Goal: Use online tool/utility: Utilize a website feature to perform a specific function

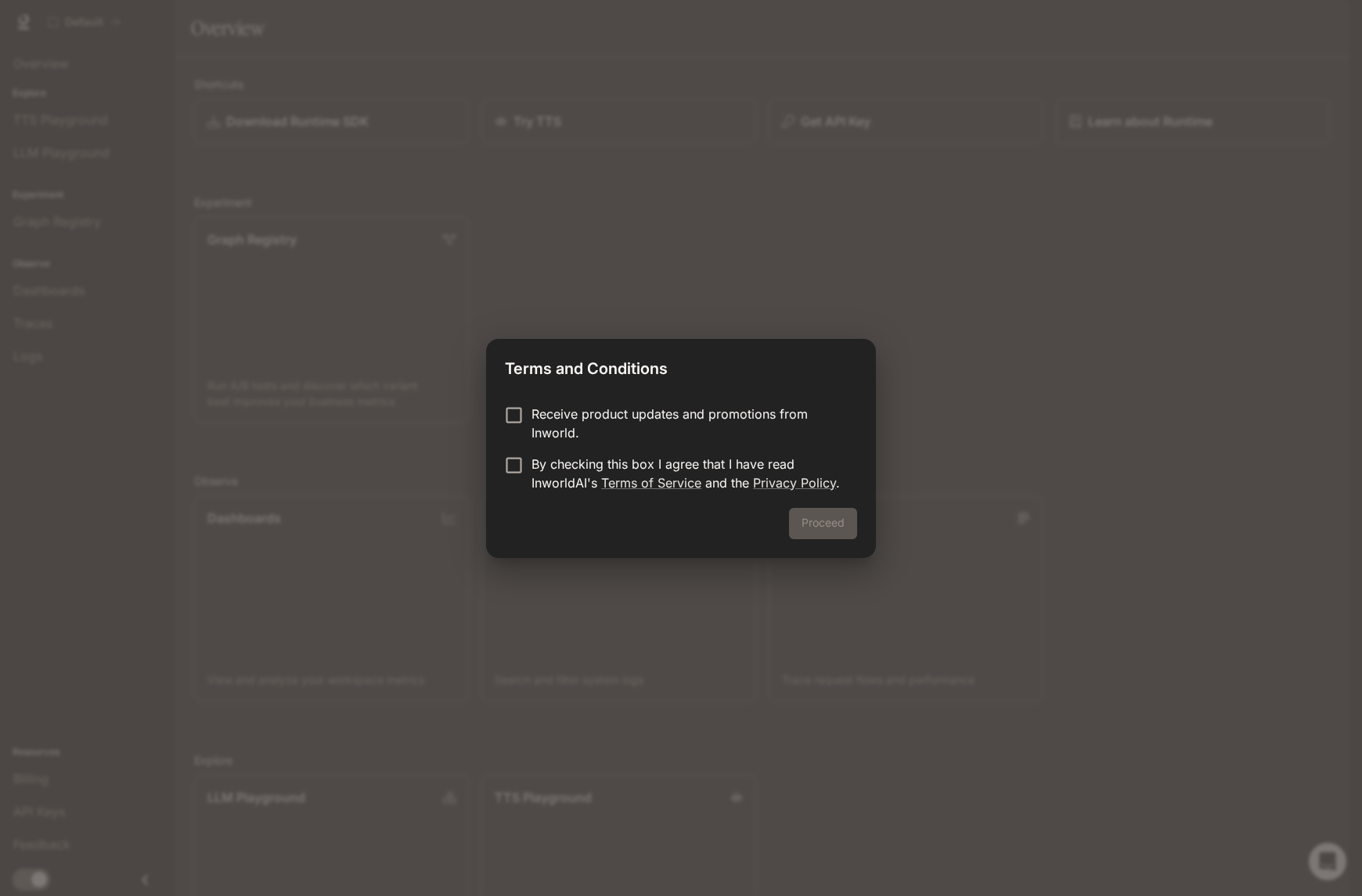
click at [544, 410] on p "Receive product updates and promotions from Inworld." at bounding box center [688, 423] width 313 height 38
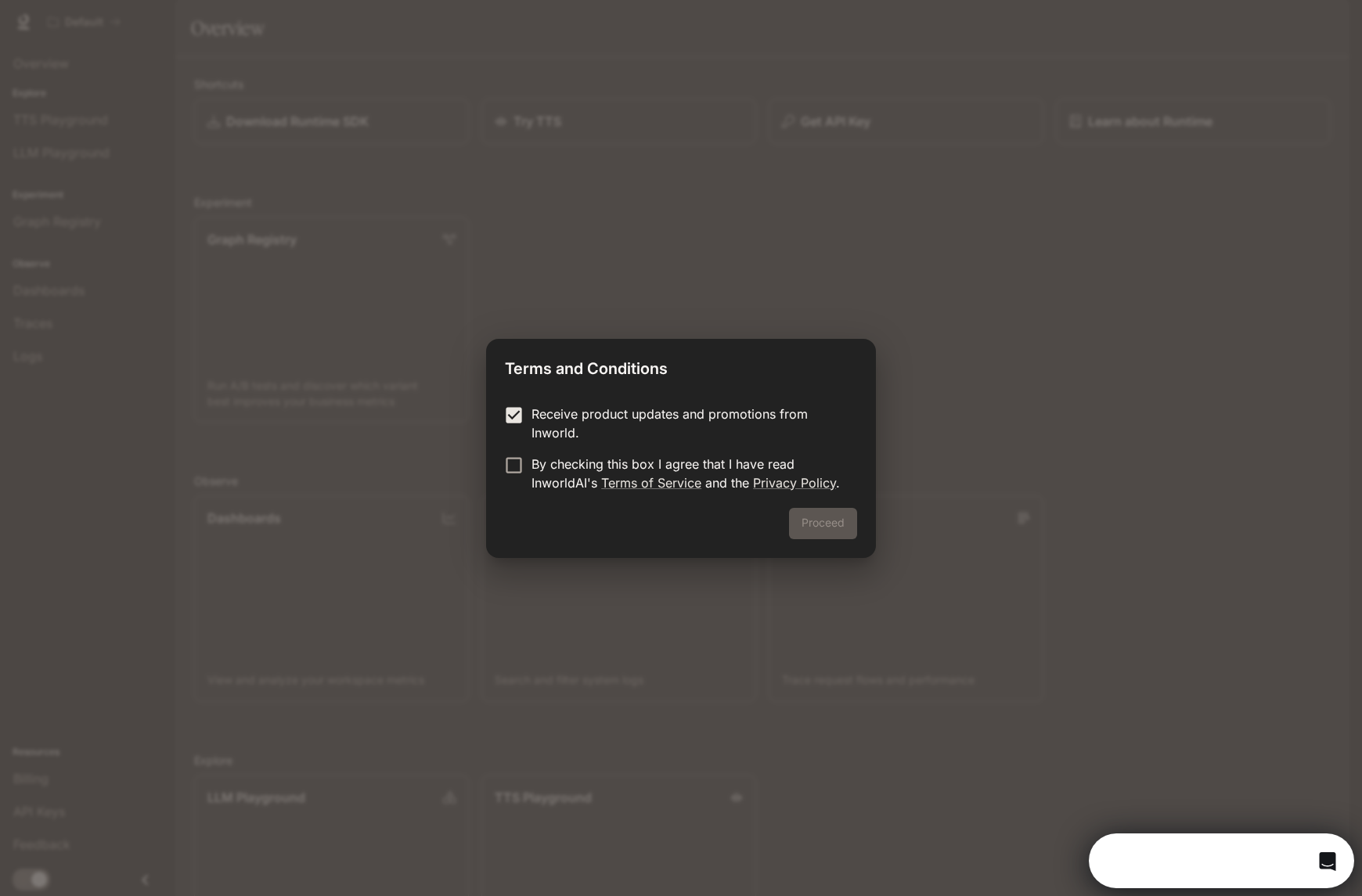
click at [540, 467] on p "By checking this box I agree that I have read InworldAI's Terms of Service and …" at bounding box center [688, 474] width 313 height 38
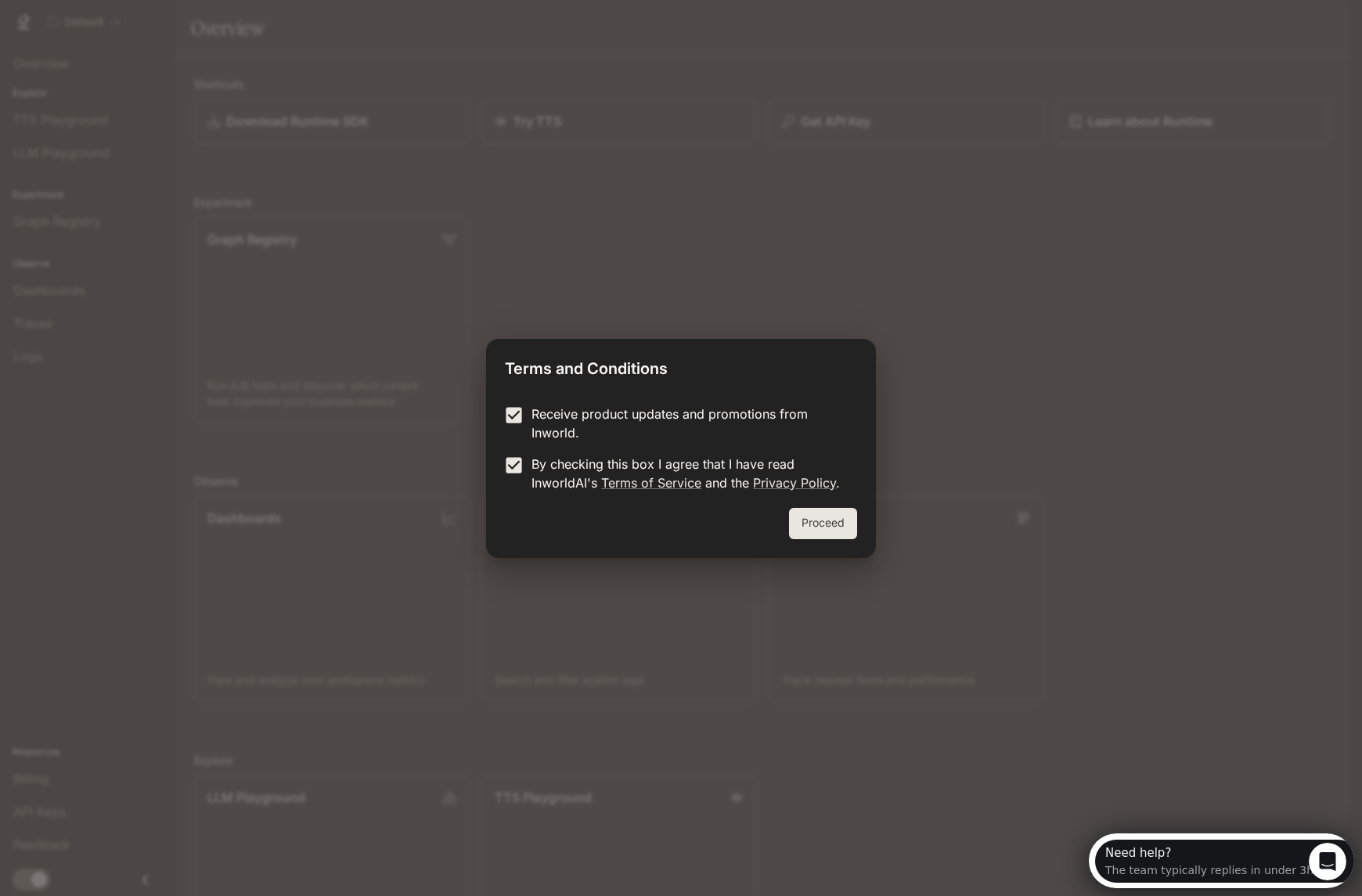
click at [612, 407] on p "Receive product updates and promotions from Inworld." at bounding box center [688, 423] width 313 height 38
click at [844, 525] on button "Proceed" at bounding box center [823, 523] width 68 height 31
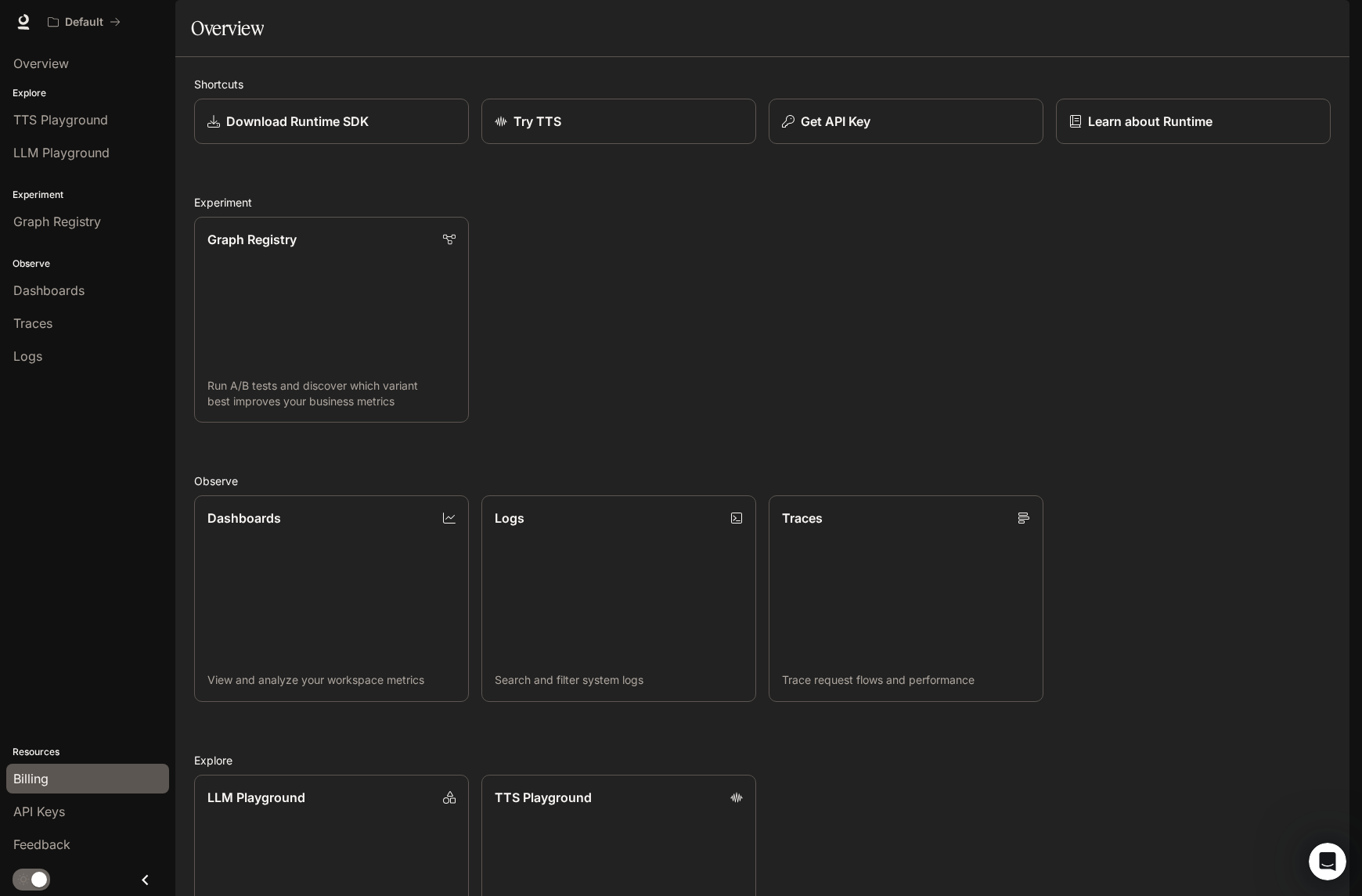
click at [40, 780] on span "Billing" at bounding box center [30, 778] width 35 height 19
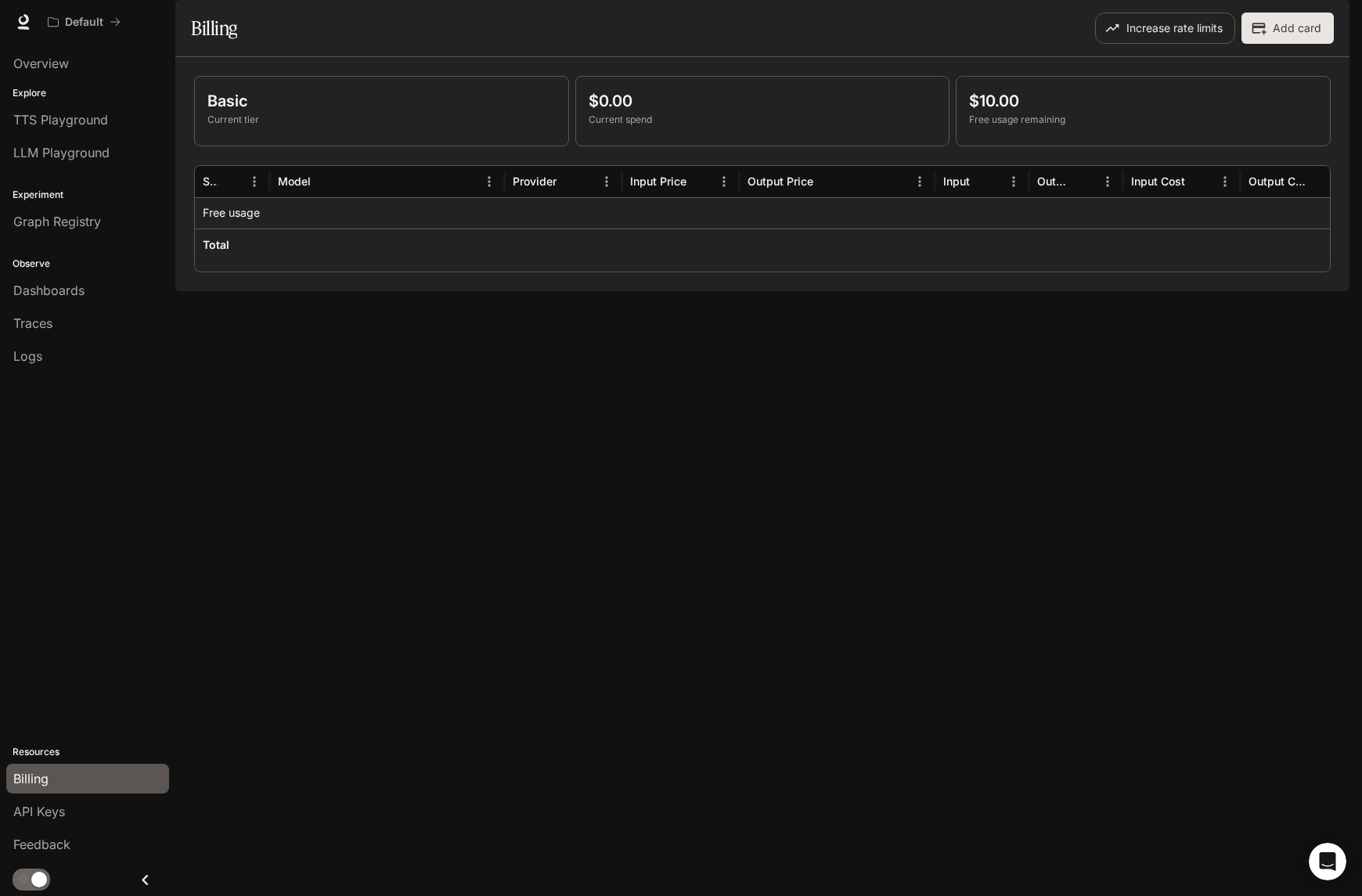
click at [438, 291] on div "Basic Current tier $0.00 Current spend $10.00 Free usage remaining Service Mode…" at bounding box center [762, 174] width 1174 height 234
click at [68, 808] on div "API Keys" at bounding box center [88, 811] width 149 height 19
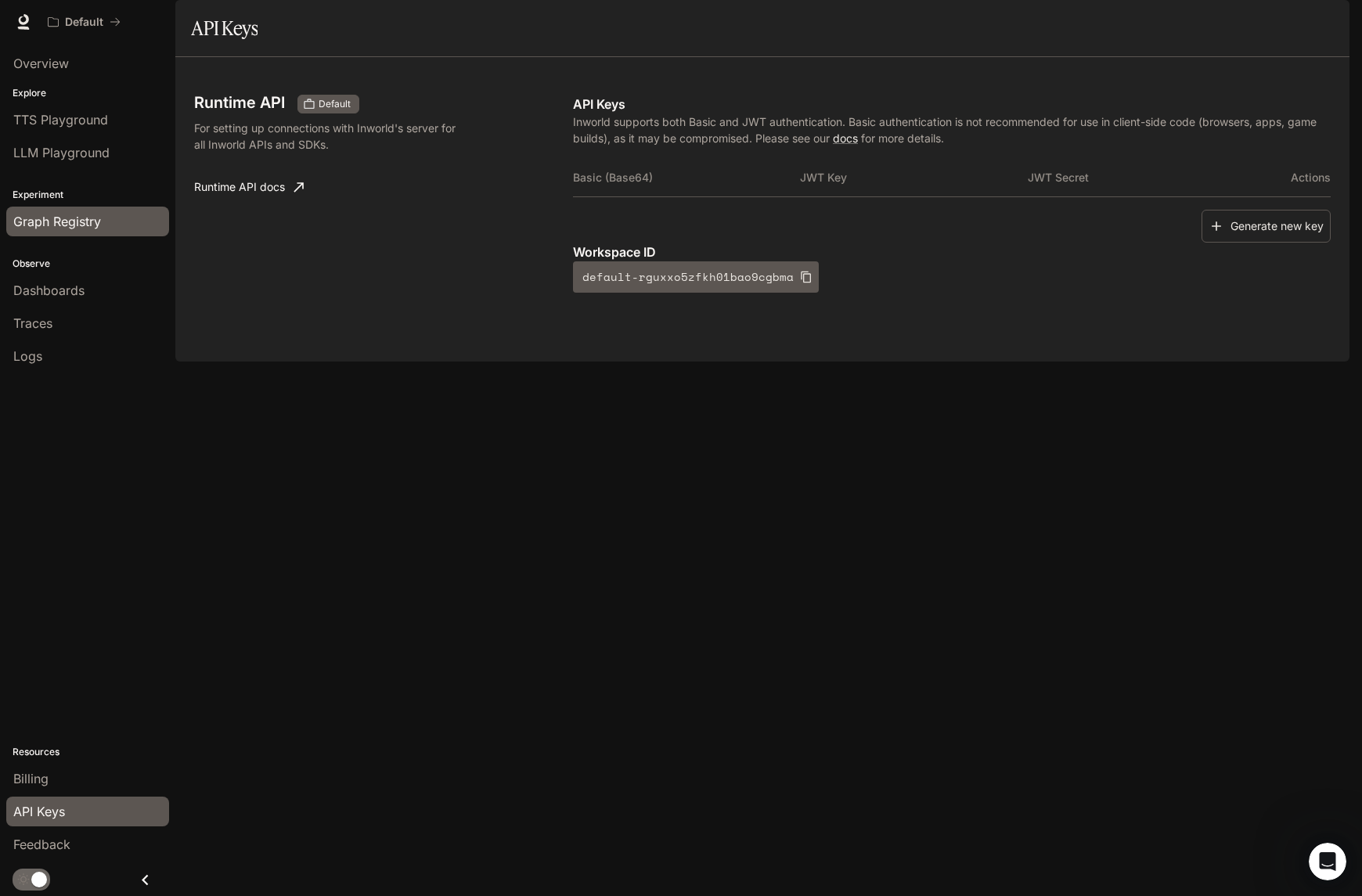
click at [86, 214] on span "Graph Registry" at bounding box center [57, 221] width 88 height 19
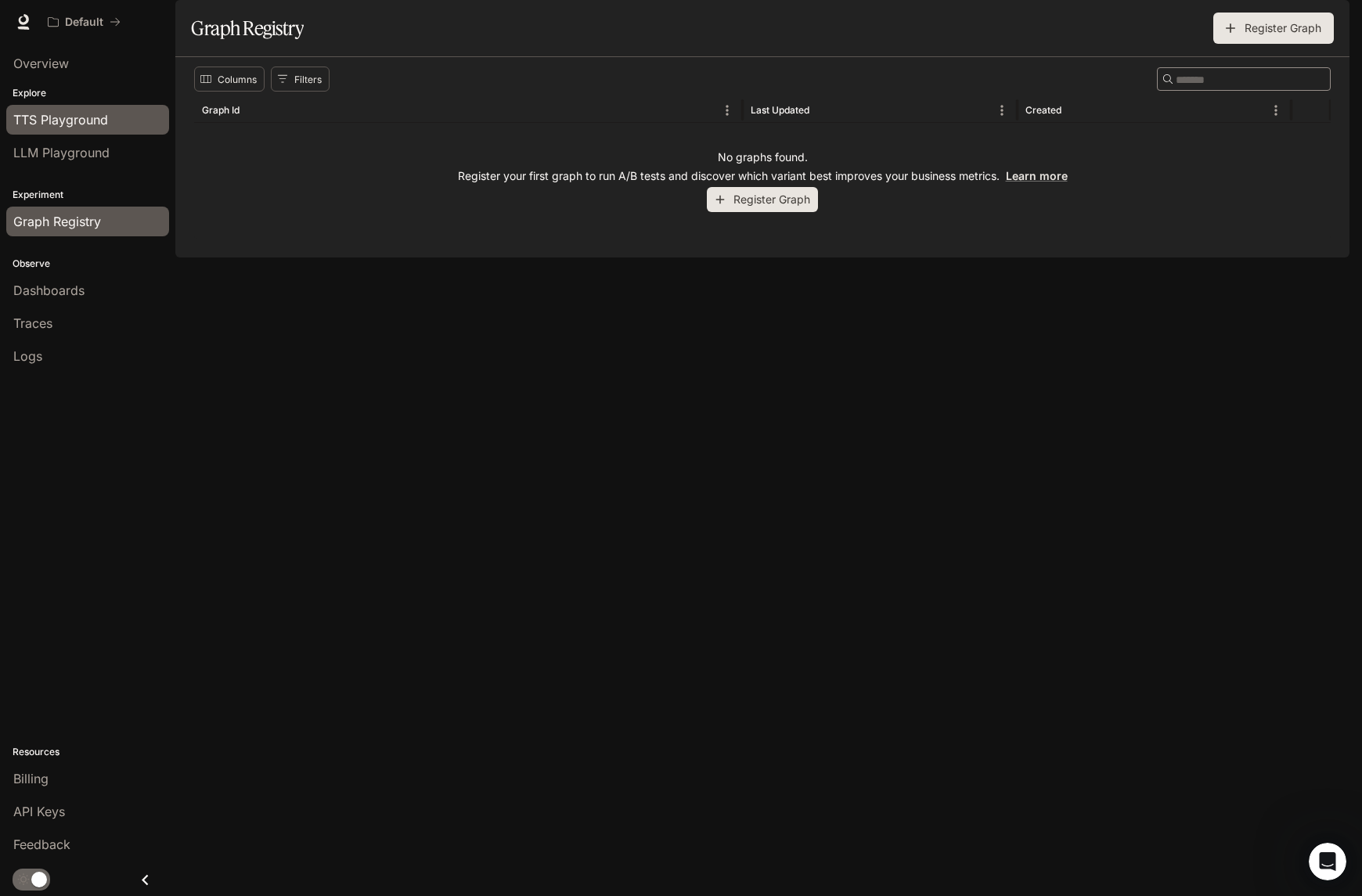
click at [96, 119] on span "TTS Playground" at bounding box center [61, 119] width 95 height 19
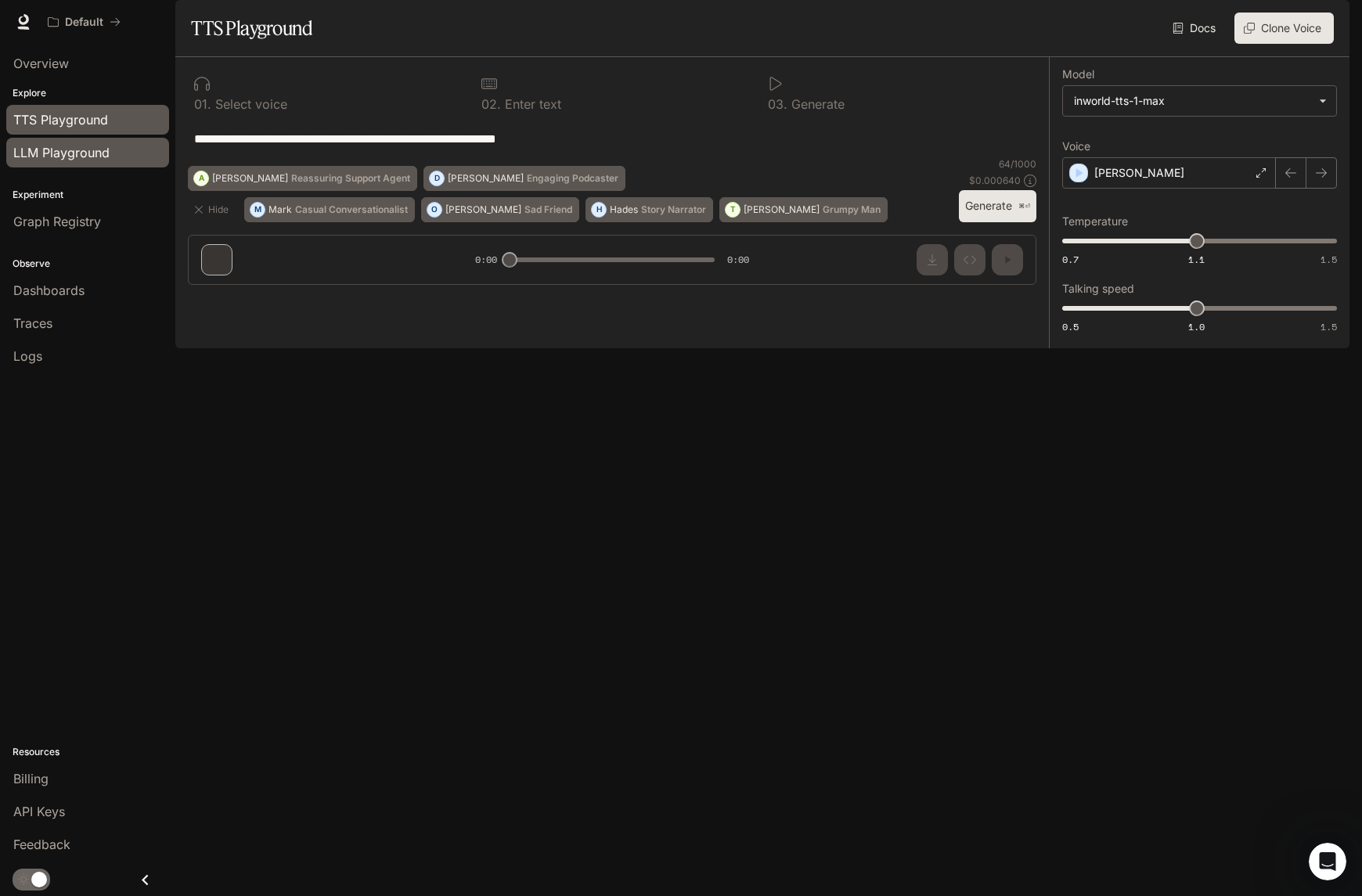
click at [100, 157] on span "LLM Playground" at bounding box center [61, 152] width 96 height 19
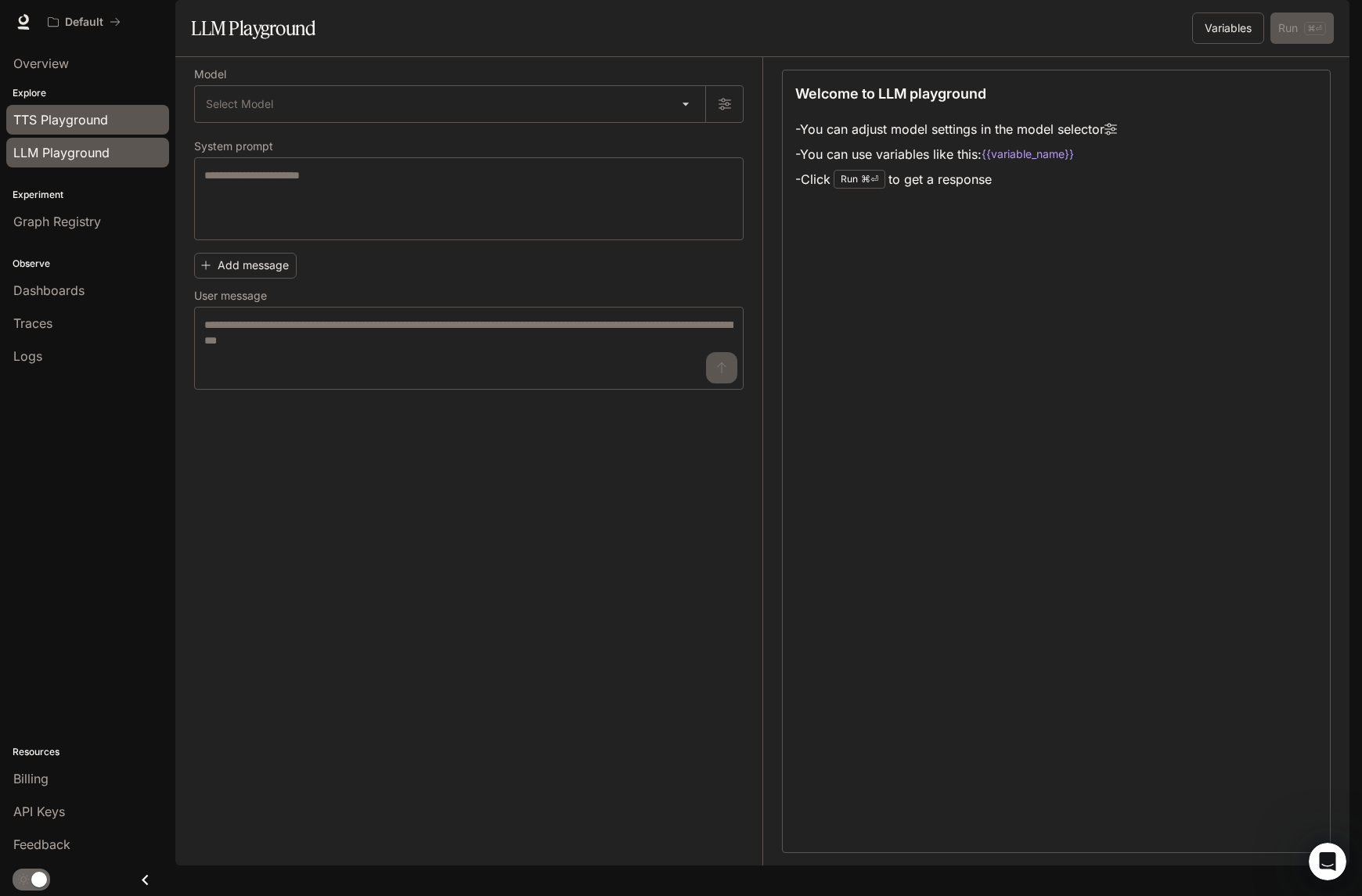
click at [101, 118] on span "TTS Playground" at bounding box center [61, 119] width 95 height 19
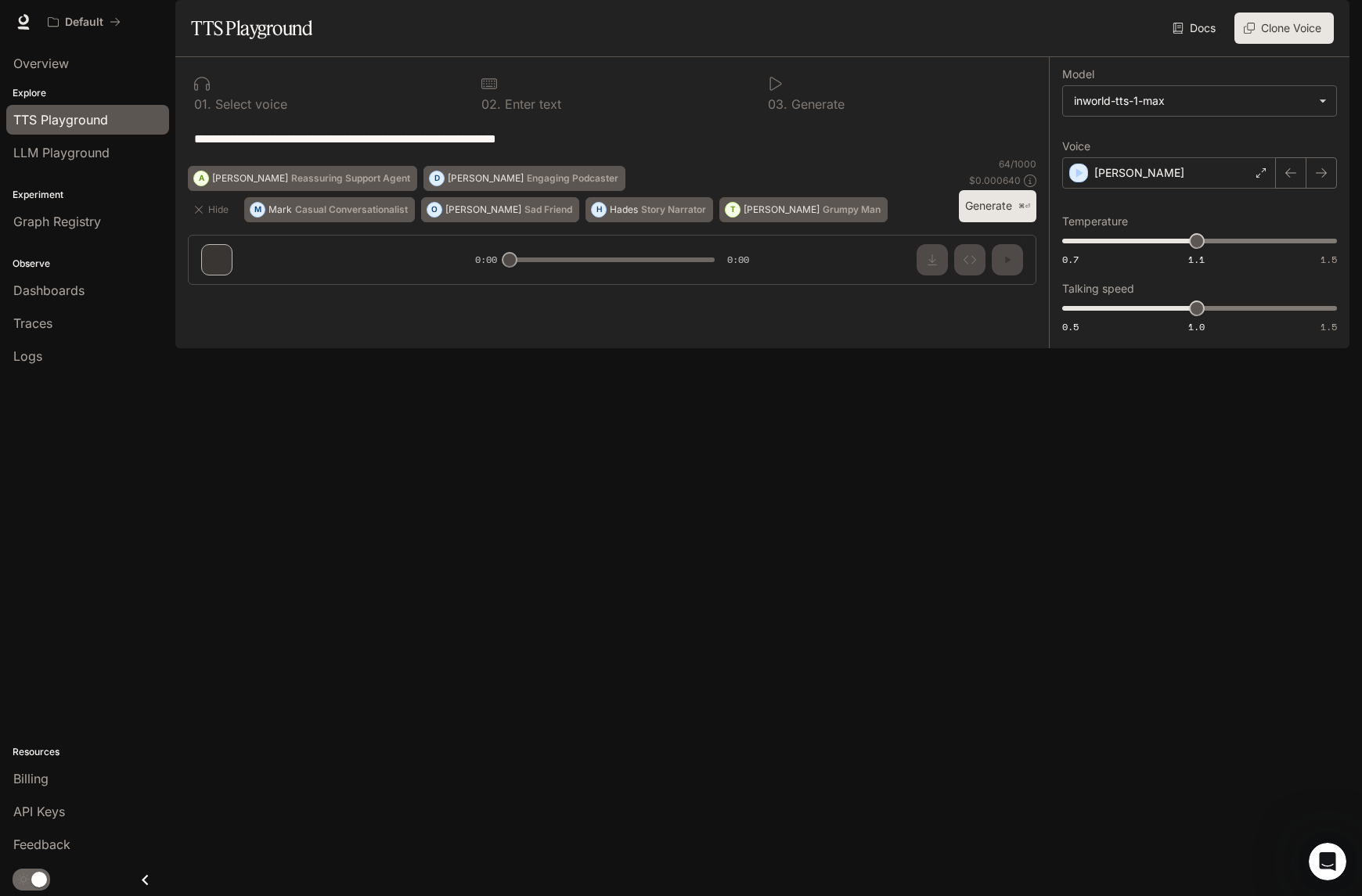
click at [227, 297] on div "**********" at bounding box center [612, 177] width 873 height 240
click at [291, 183] on p "Reassuring Support Agent" at bounding box center [350, 178] width 119 height 9
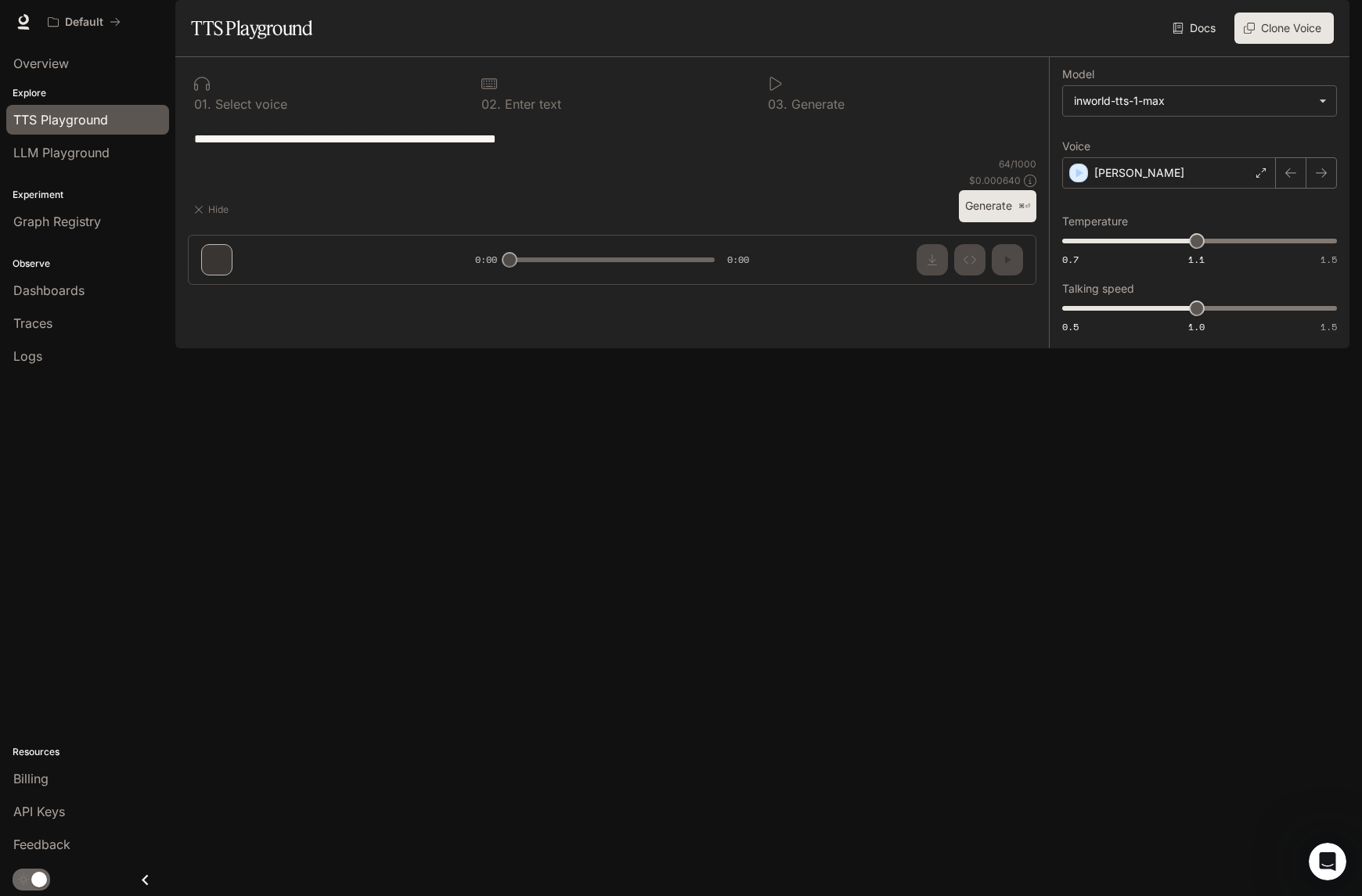
type textarea "**********"
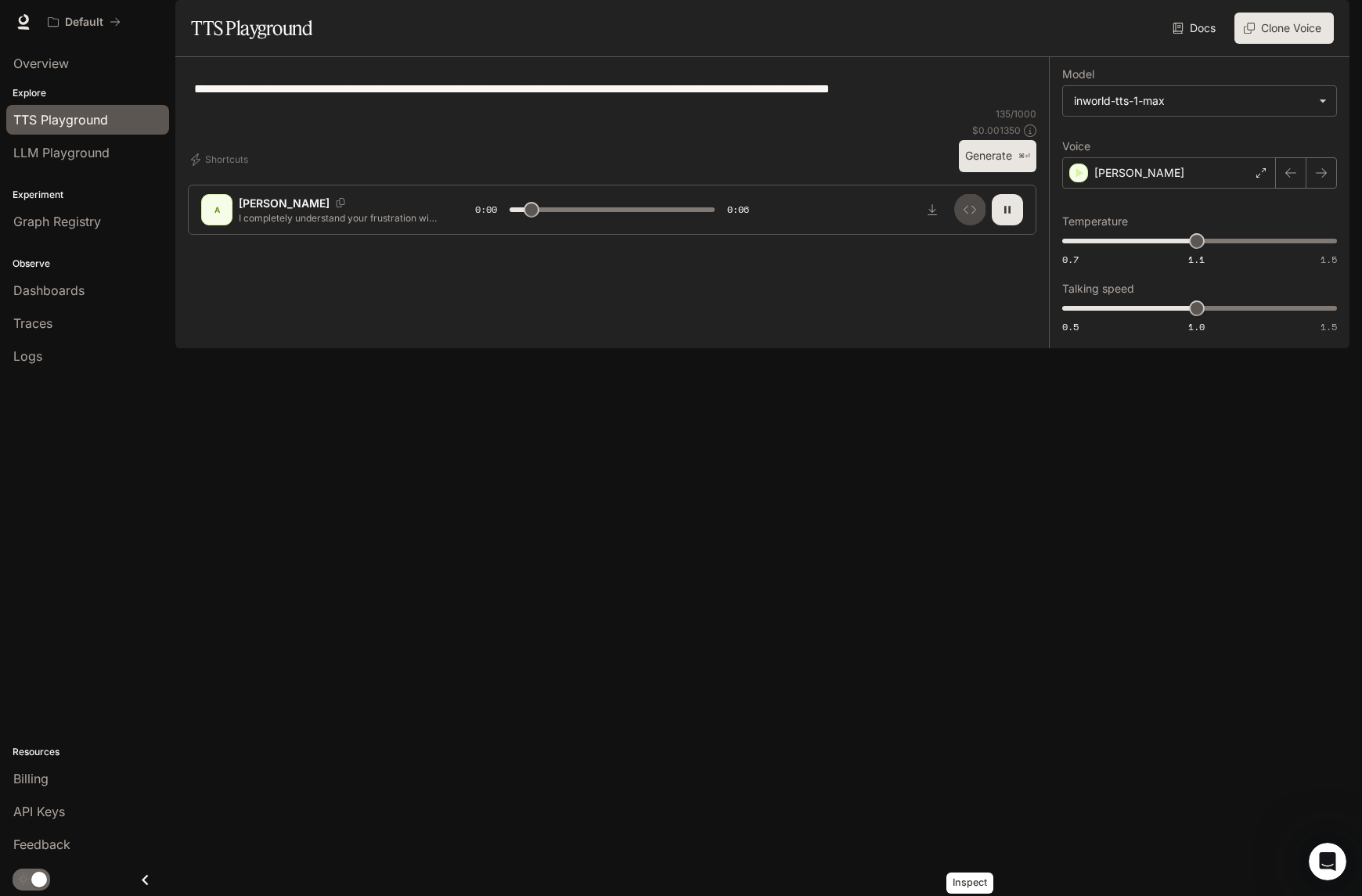
click at [972, 216] on icon "Inspect" at bounding box center [970, 209] width 13 height 13
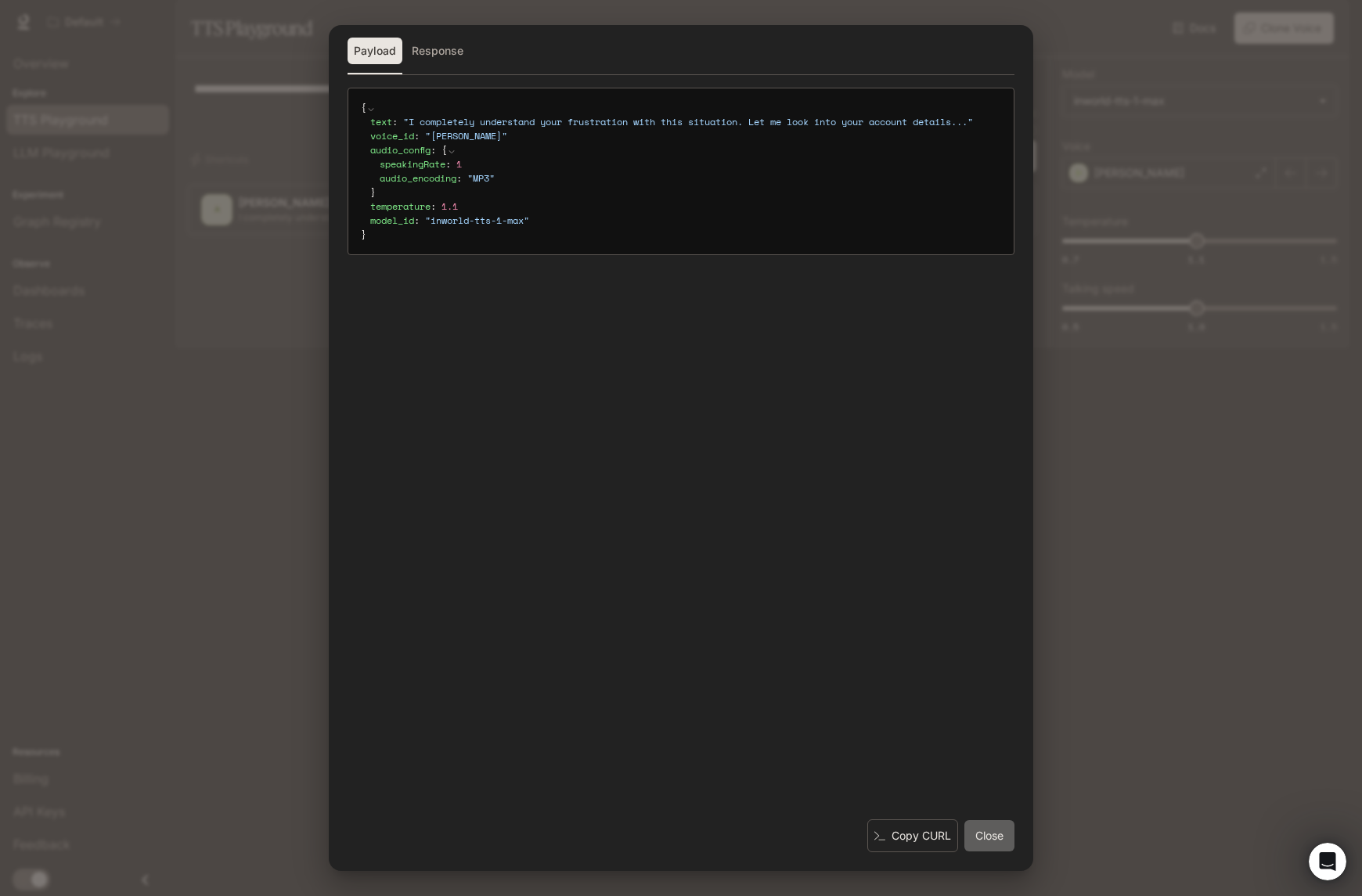
click at [972, 849] on button "Close" at bounding box center [989, 835] width 50 height 31
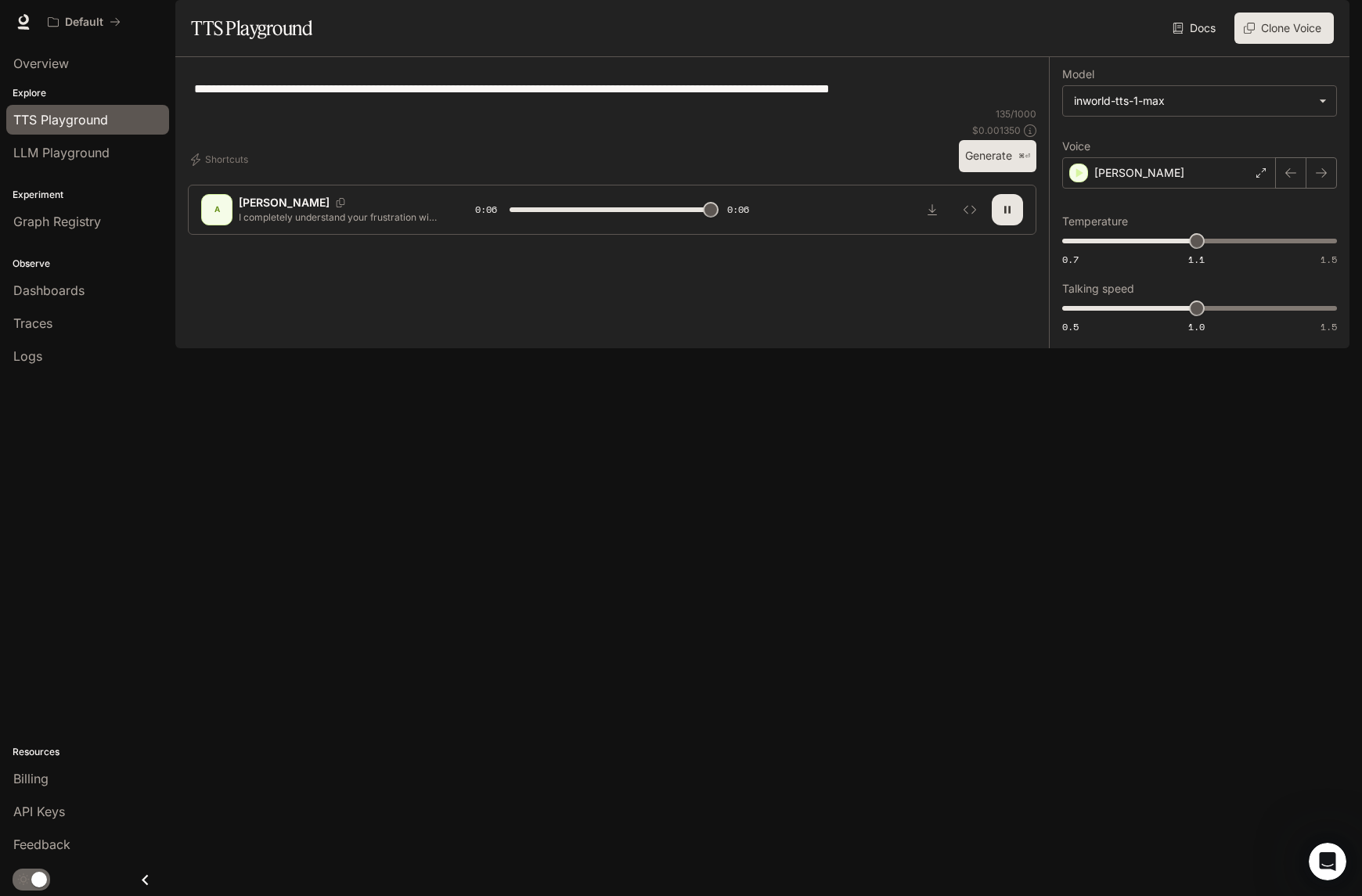
click at [1006, 226] on button "button" at bounding box center [1007, 209] width 31 height 31
click at [1257, 177] on icon at bounding box center [1261, 173] width 9 height 9
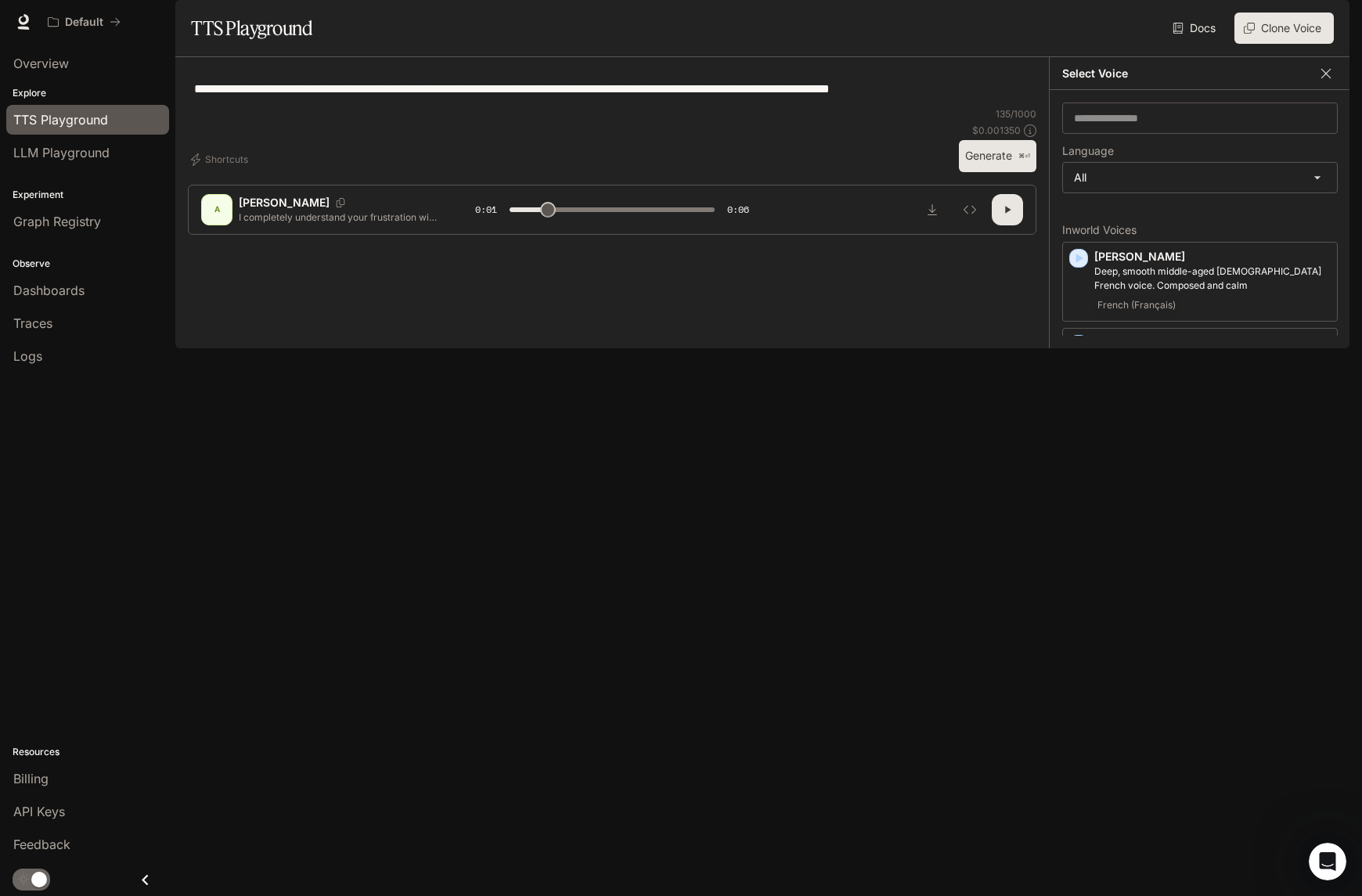
click at [1327, 78] on icon "button" at bounding box center [1325, 73] width 9 height 9
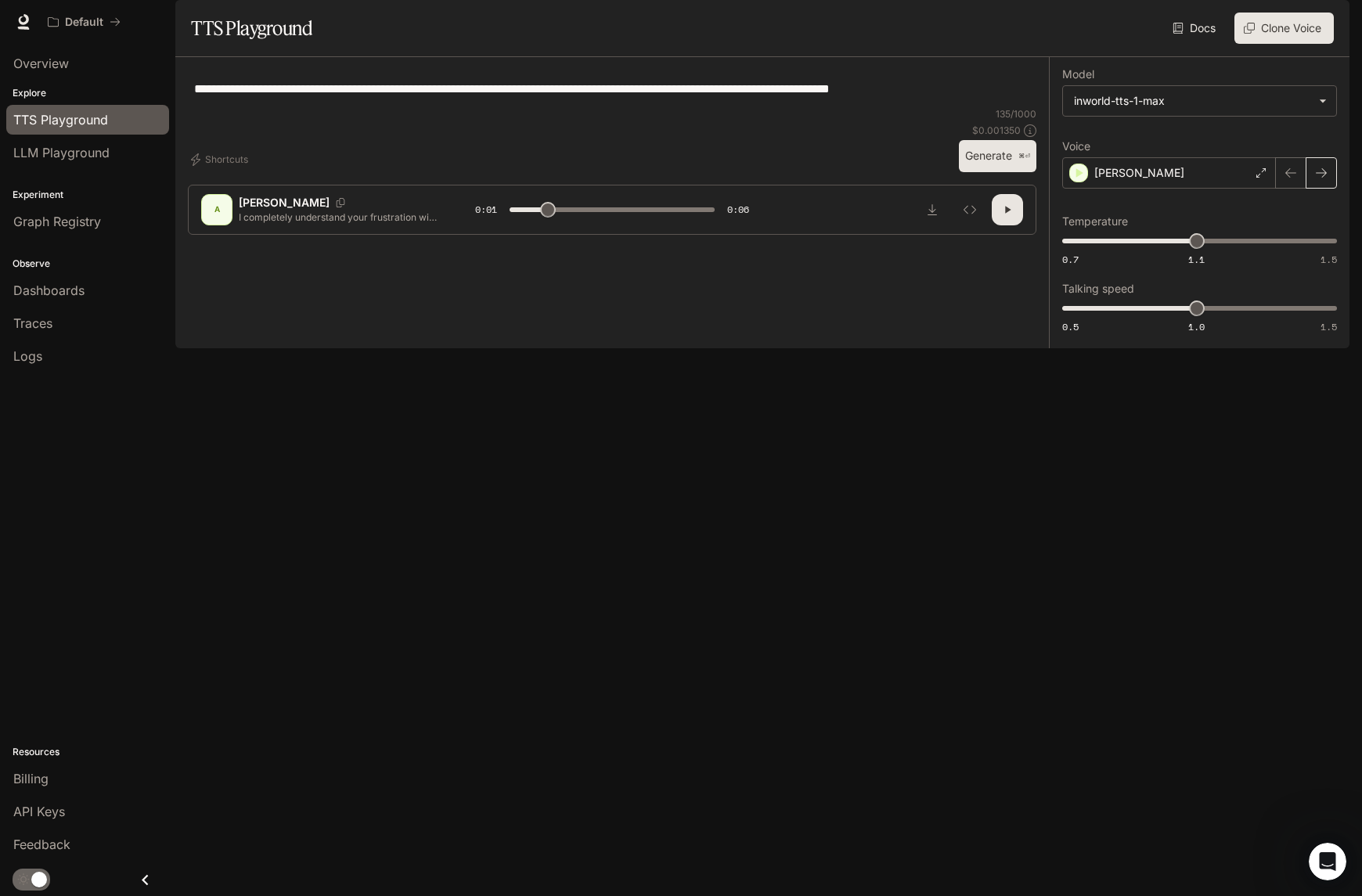
click at [1323, 179] on icon "button" at bounding box center [1321, 173] width 13 height 13
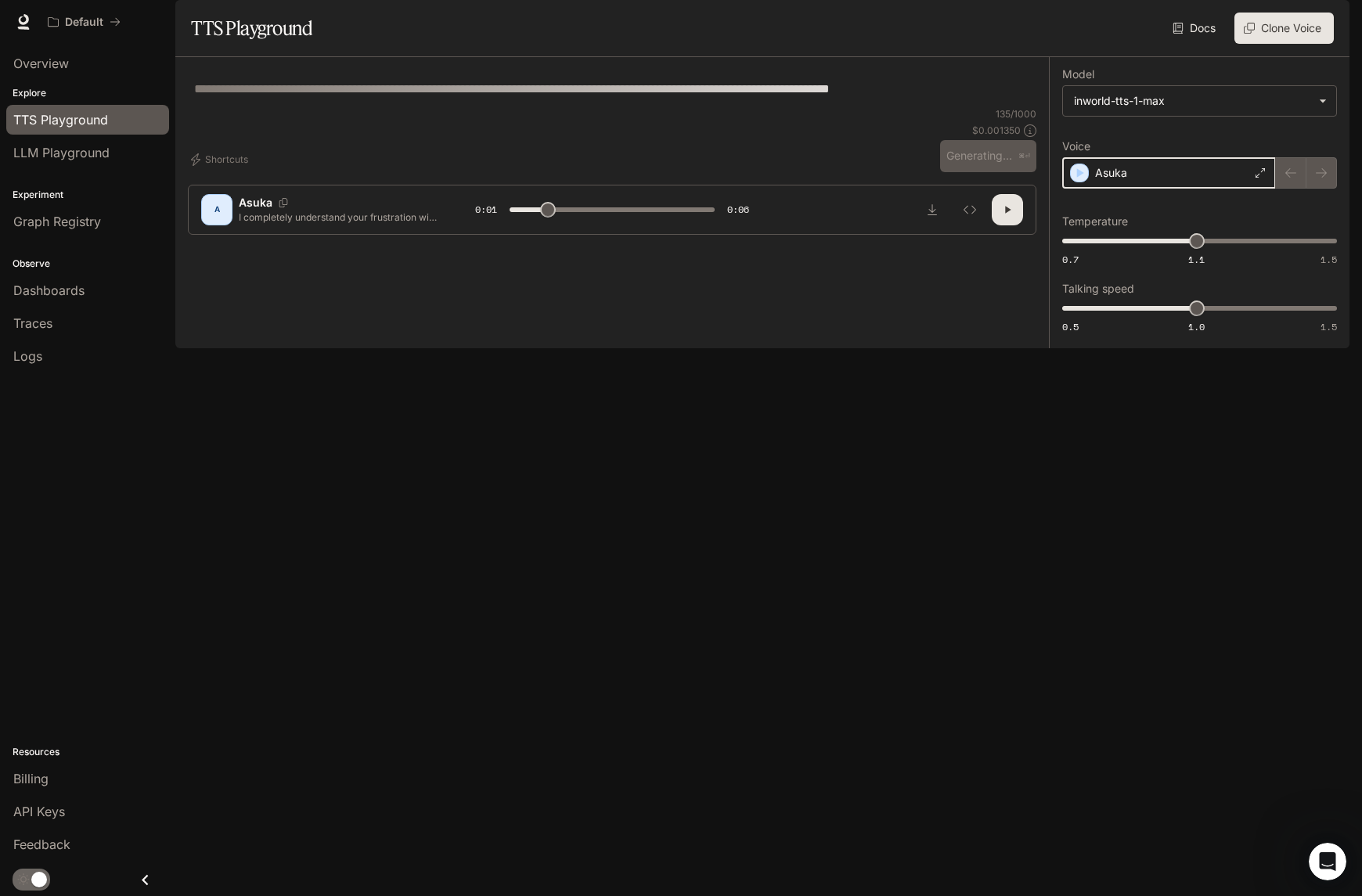
click at [1076, 181] on icon "button" at bounding box center [1078, 172] width 15 height 15
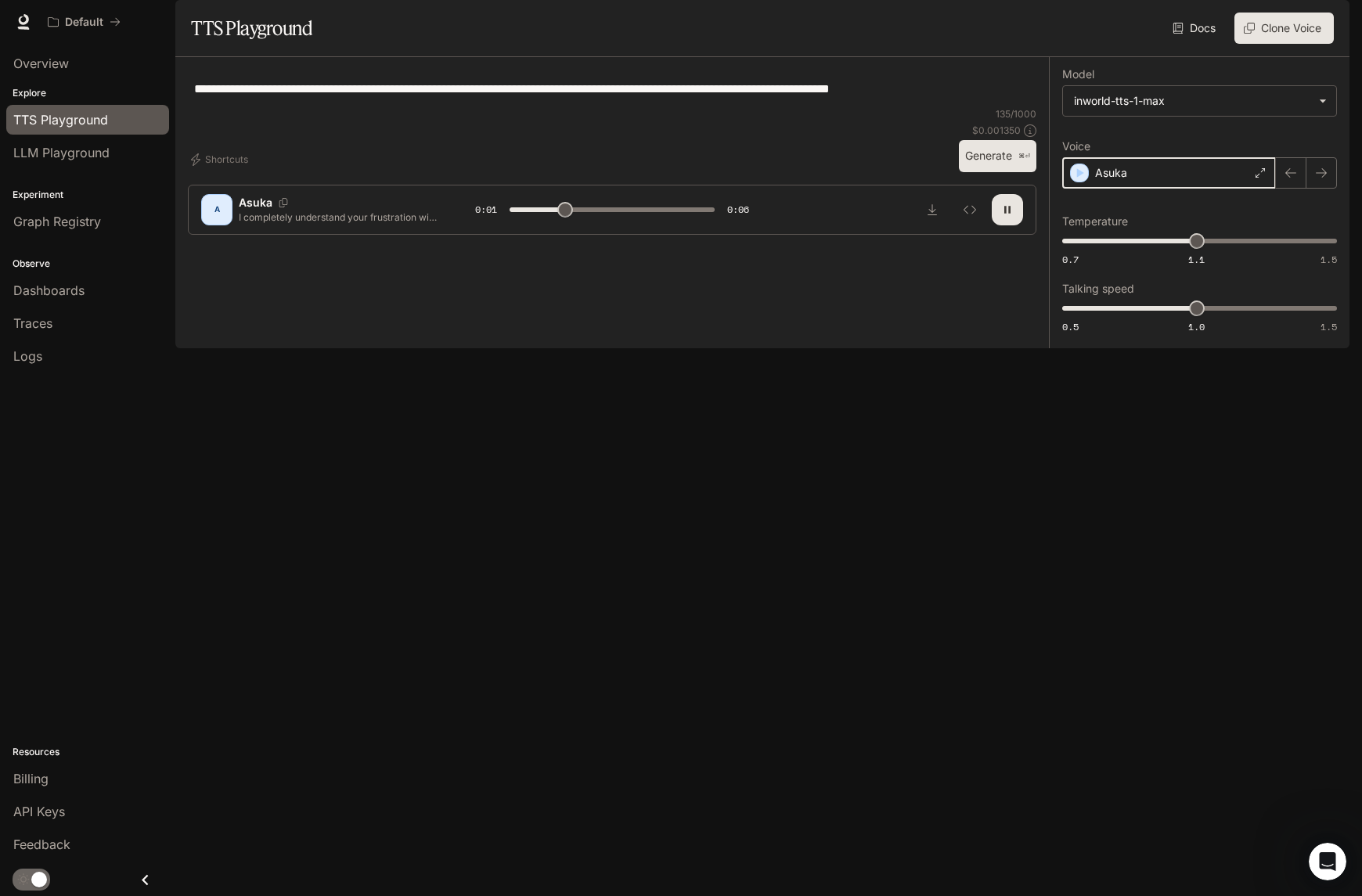
click at [1080, 181] on icon "button" at bounding box center [1078, 172] width 15 height 15
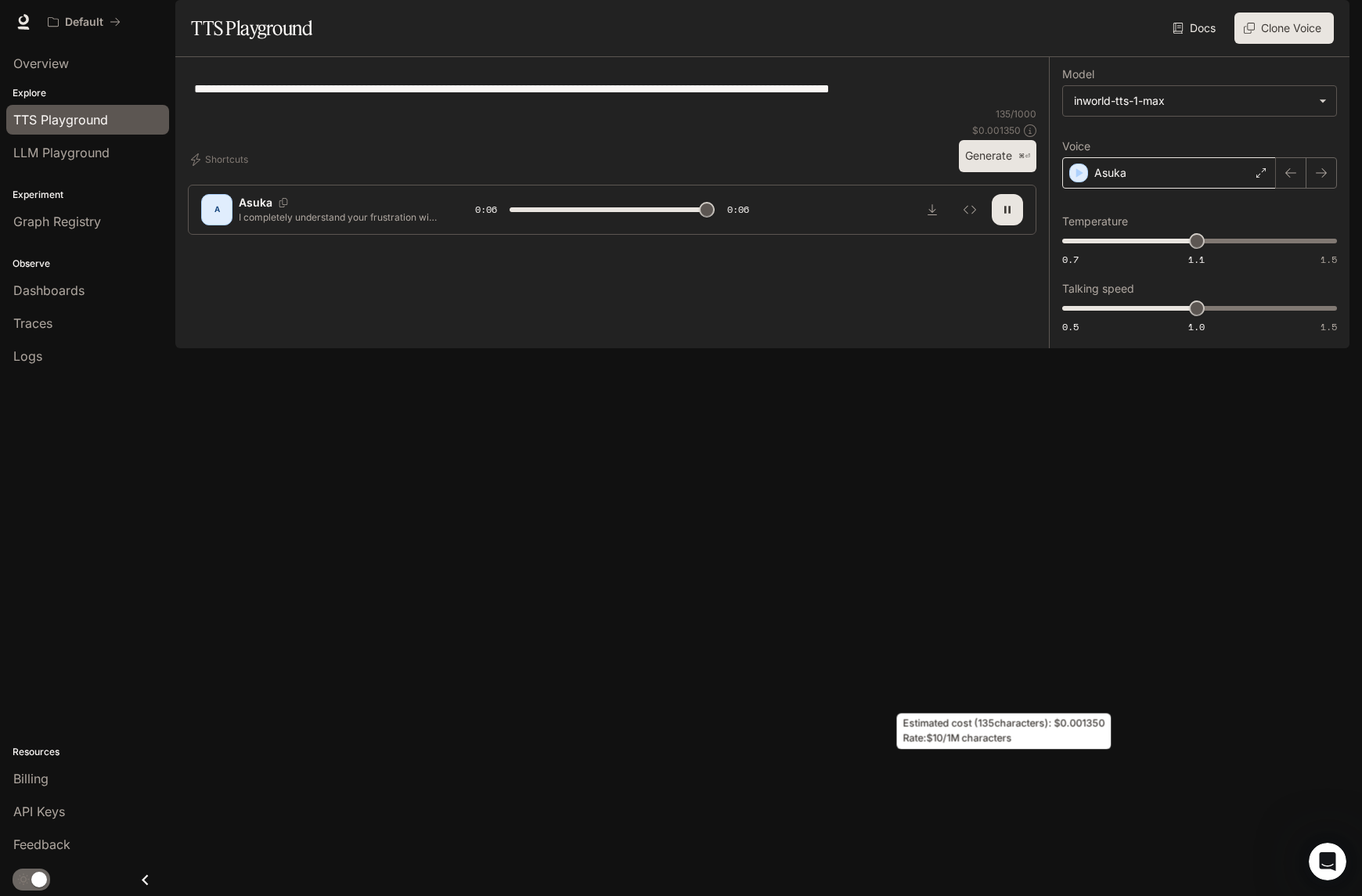
type input "*"
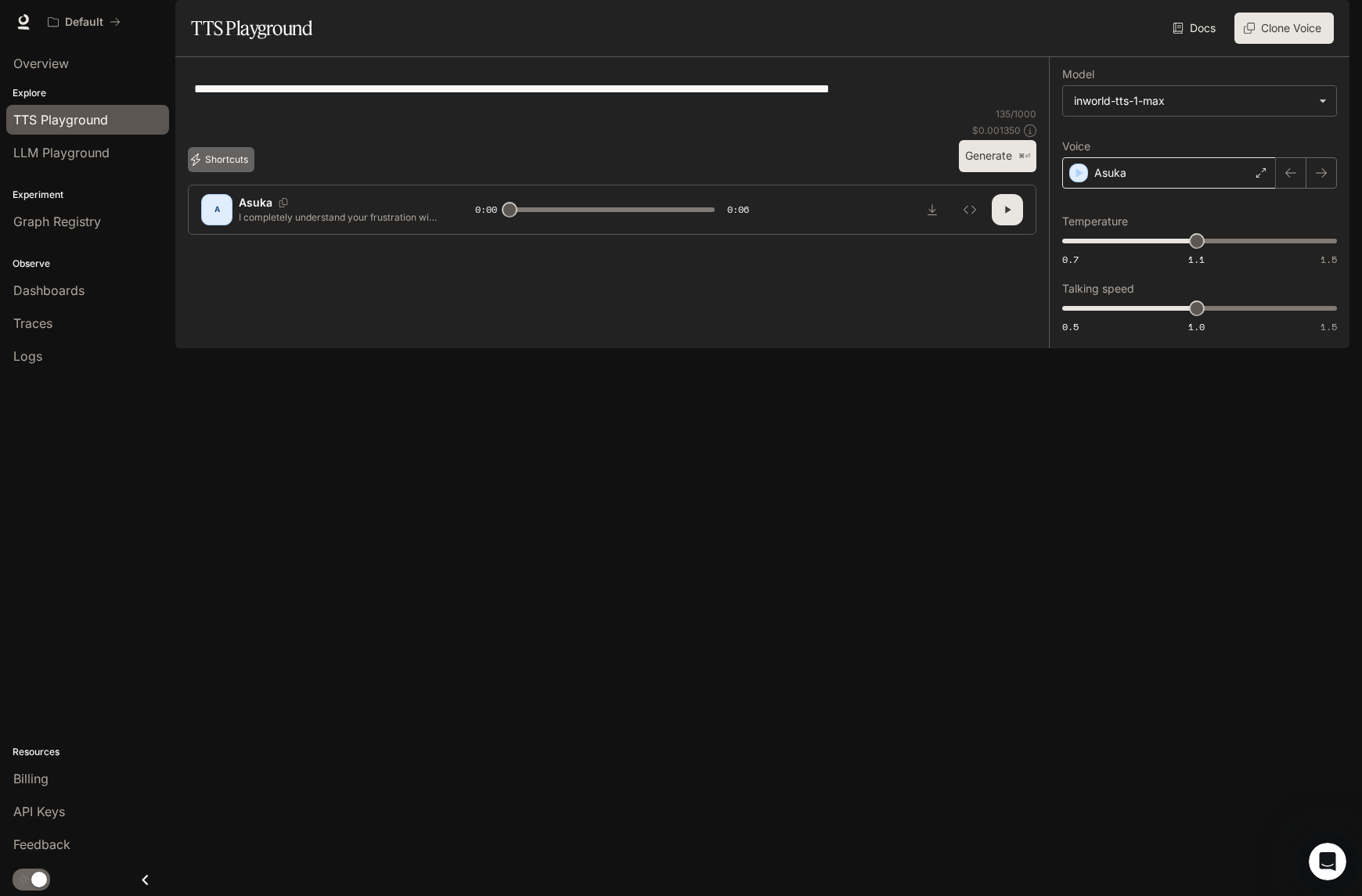
click at [199, 166] on icon "button" at bounding box center [195, 159] width 13 height 13
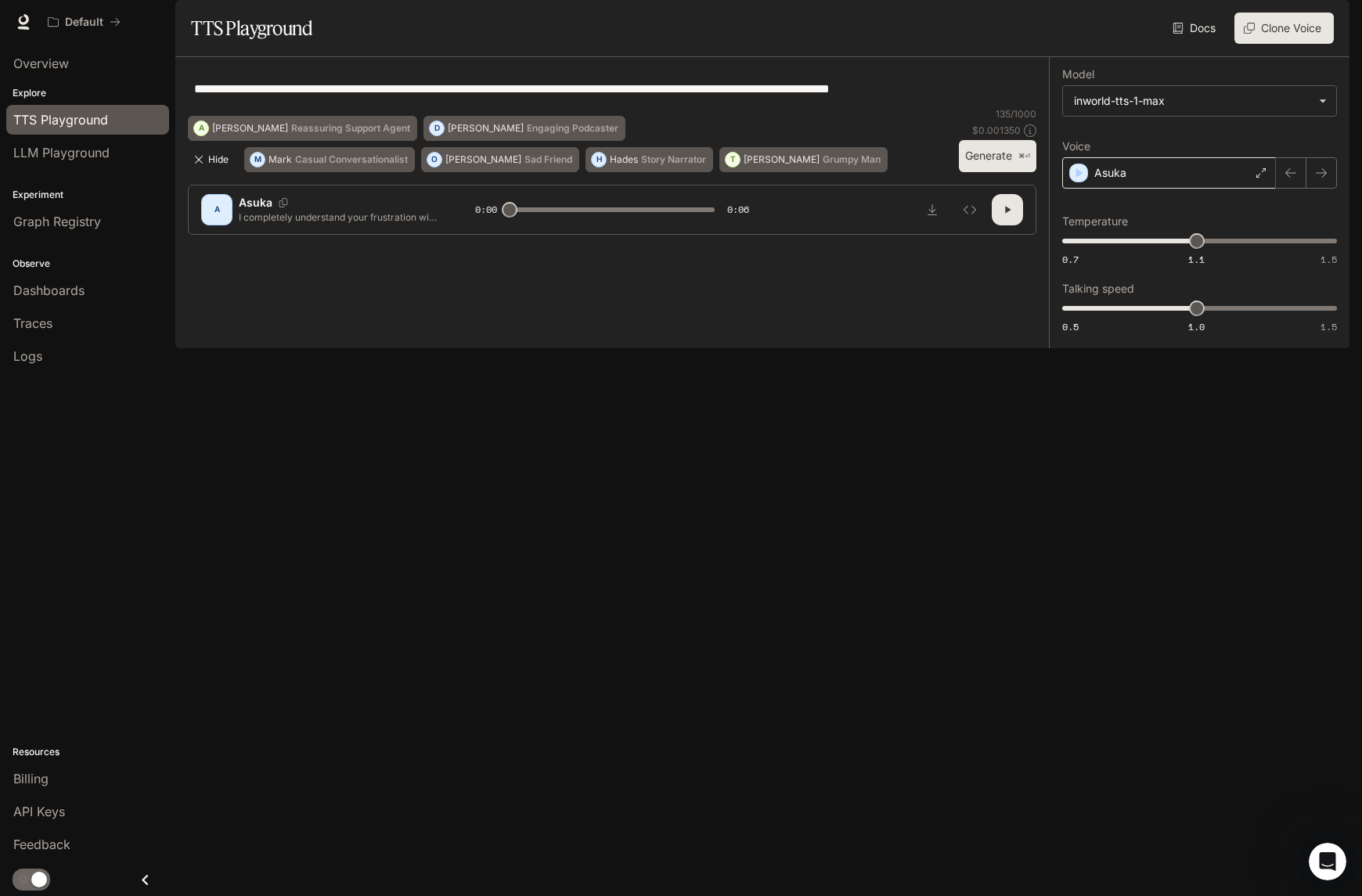
click at [199, 166] on icon "button" at bounding box center [199, 159] width 13 height 13
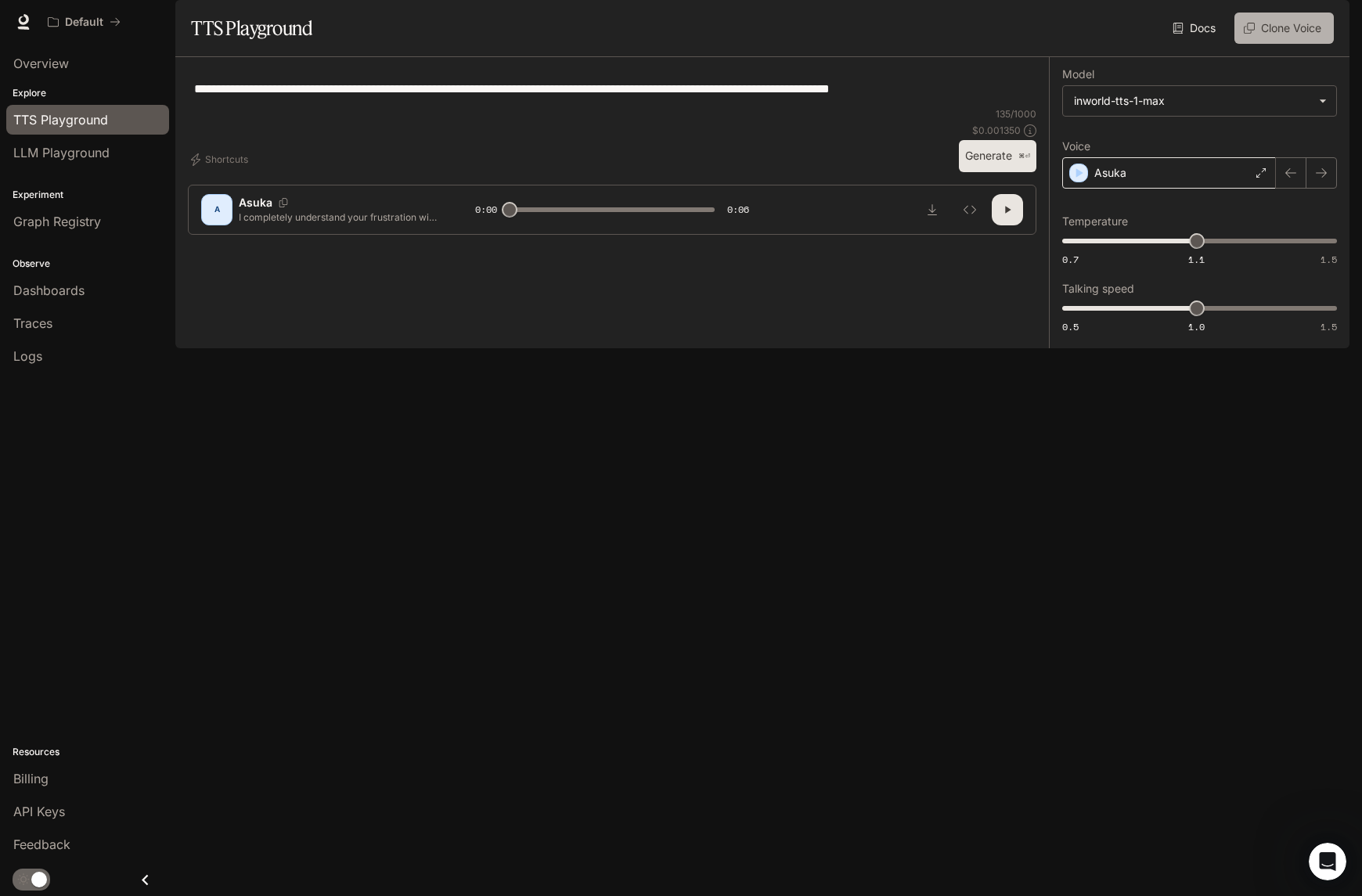
click at [1307, 44] on button "Clone Voice" at bounding box center [1283, 28] width 99 height 31
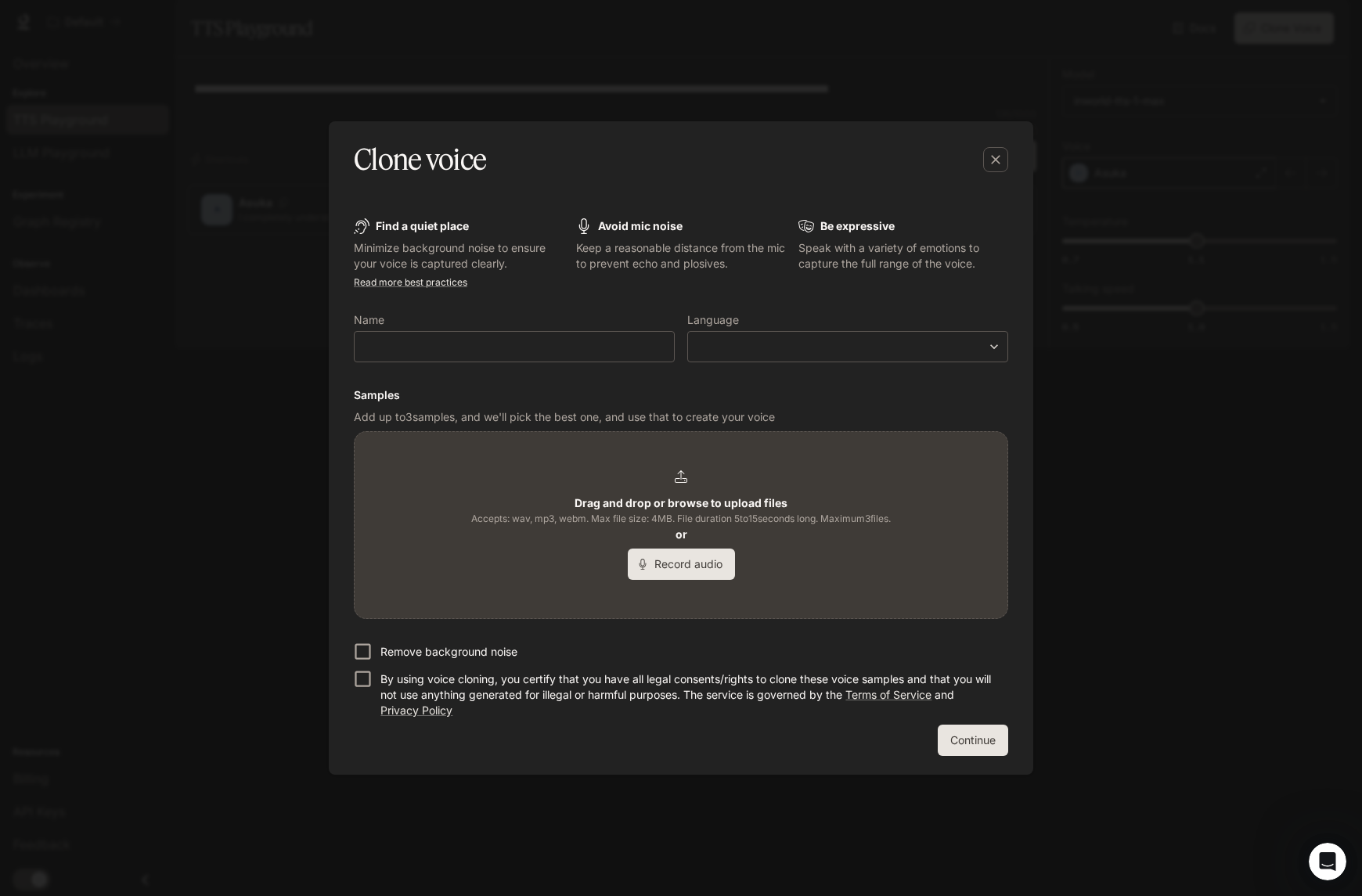
click at [572, 698] on p "By using voice cloning, you certify that you have all legal consents/rights to …" at bounding box center [688, 695] width 615 height 47
click at [571, 695] on p "By using voice cloning, you certify that you have all legal consents/rights to …" at bounding box center [688, 695] width 615 height 47
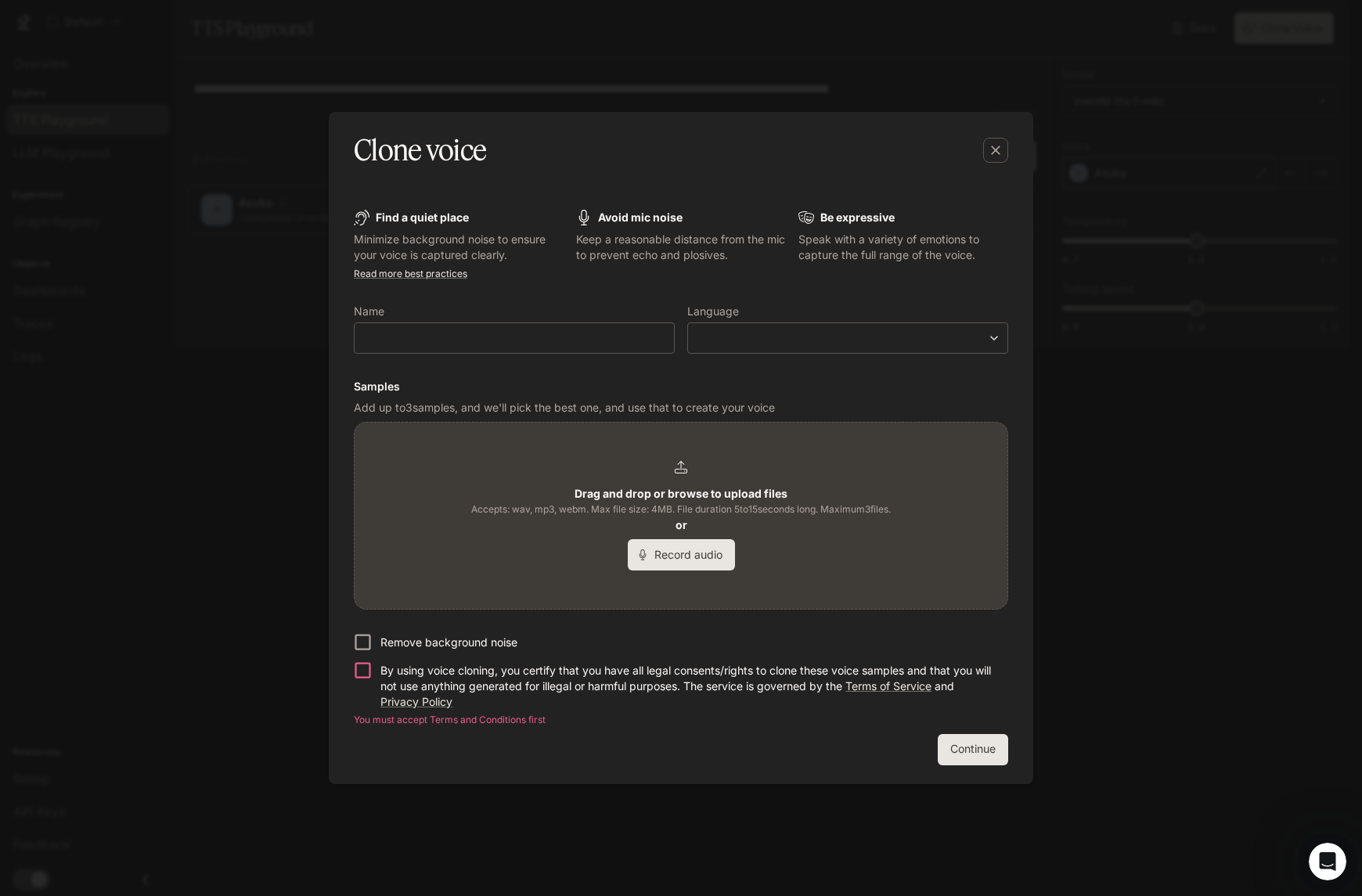
click at [551, 739] on div "Continue" at bounding box center [681, 749] width 655 height 31
click at [425, 268] on link "Read more best practices" at bounding box center [410, 273] width 114 height 12
click at [785, 141] on div "Clone voice" at bounding box center [665, 150] width 623 height 39
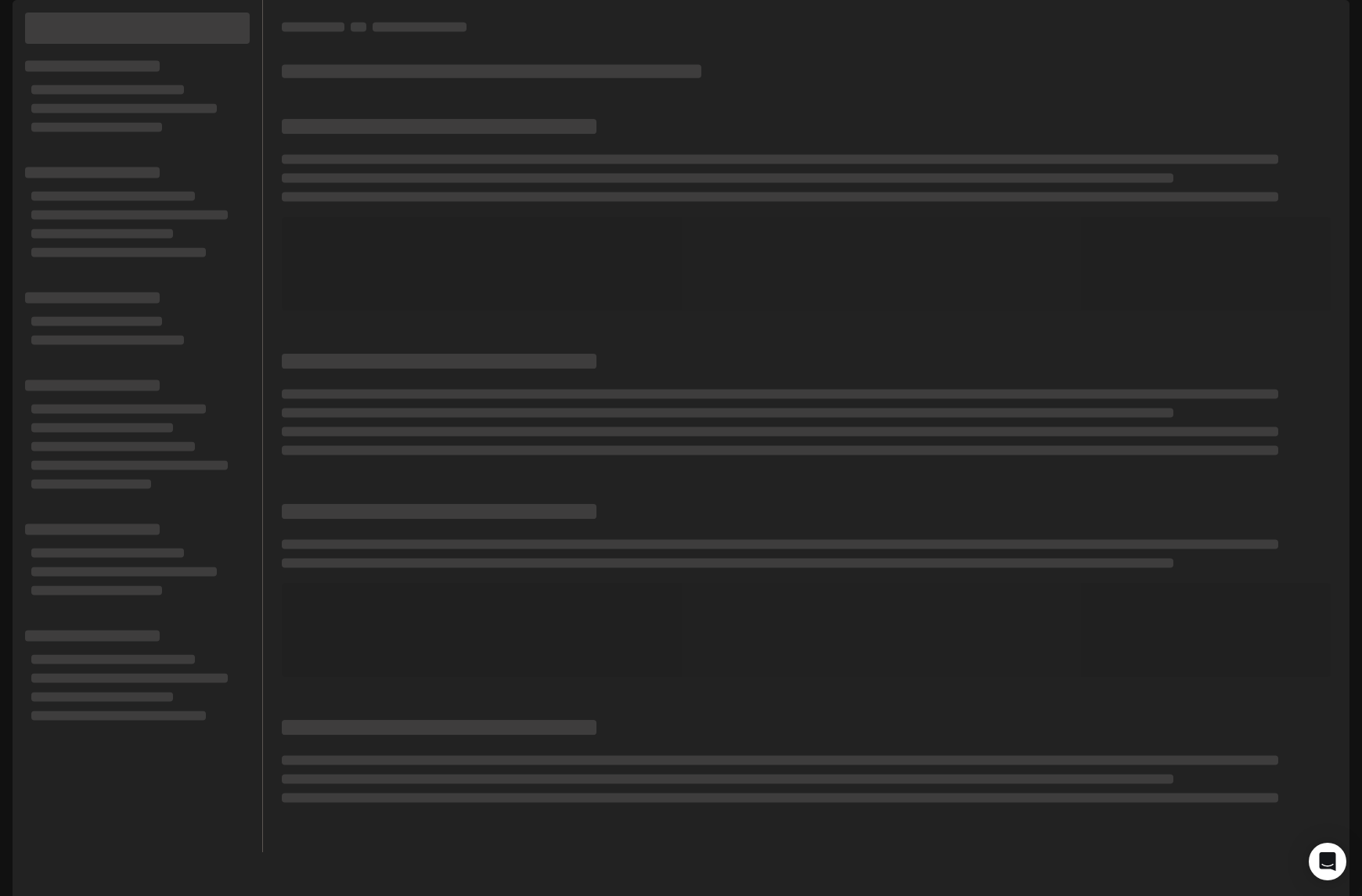
scroll to position [13, 0]
